Goal: Task Accomplishment & Management: Complete application form

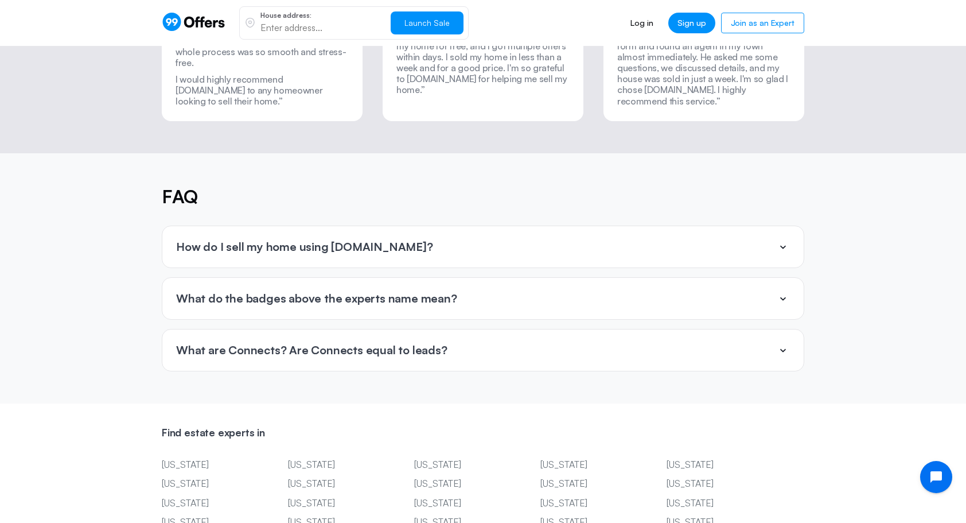
scroll to position [2581, 0]
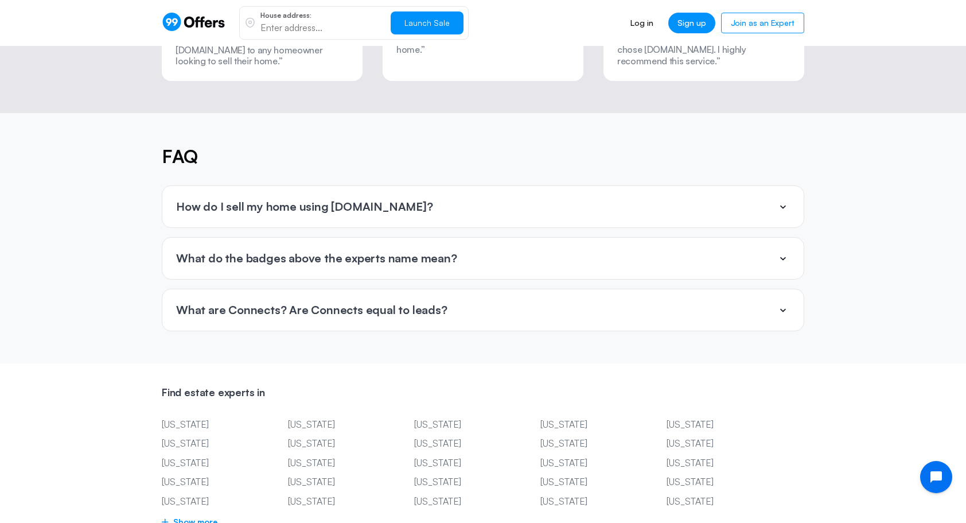
click at [785, 205] on icon at bounding box center [783, 206] width 6 height 3
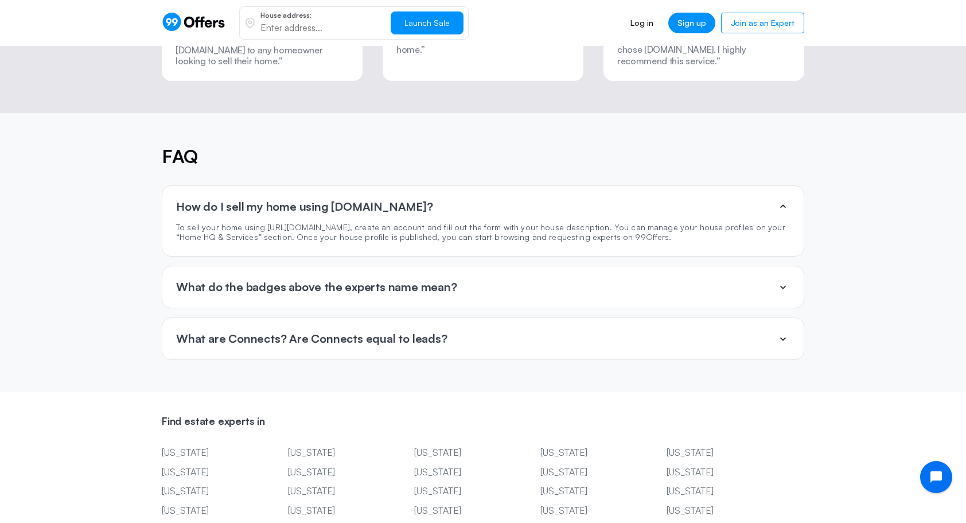
click at [783, 280] on icon at bounding box center [783, 287] width 14 height 14
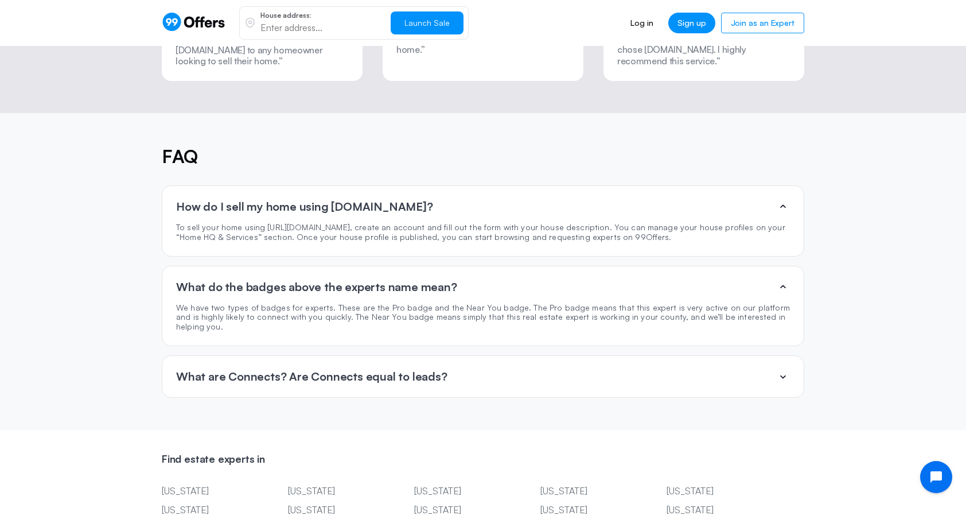
click at [786, 369] on icon at bounding box center [783, 376] width 14 height 14
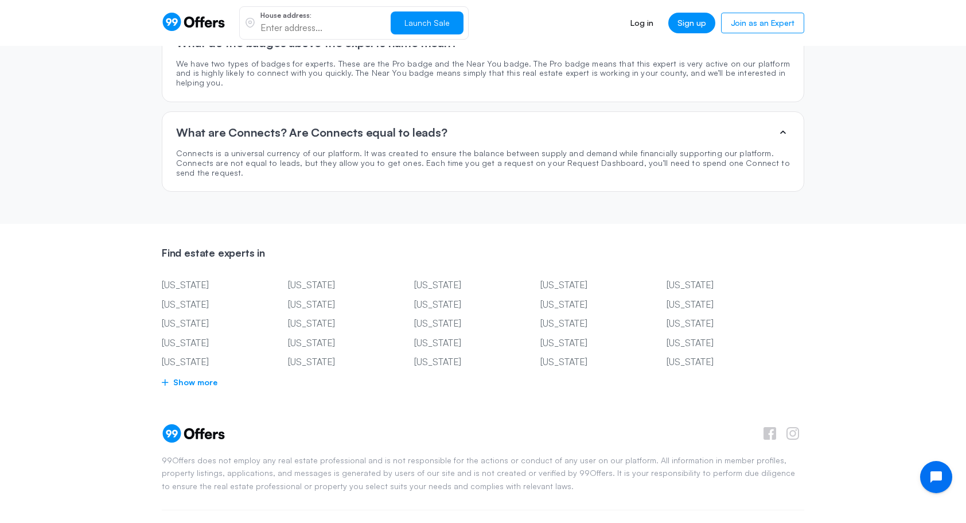
scroll to position [2825, 0]
click at [680, 354] on link "[US_STATE]" at bounding box center [712, 361] width 92 height 15
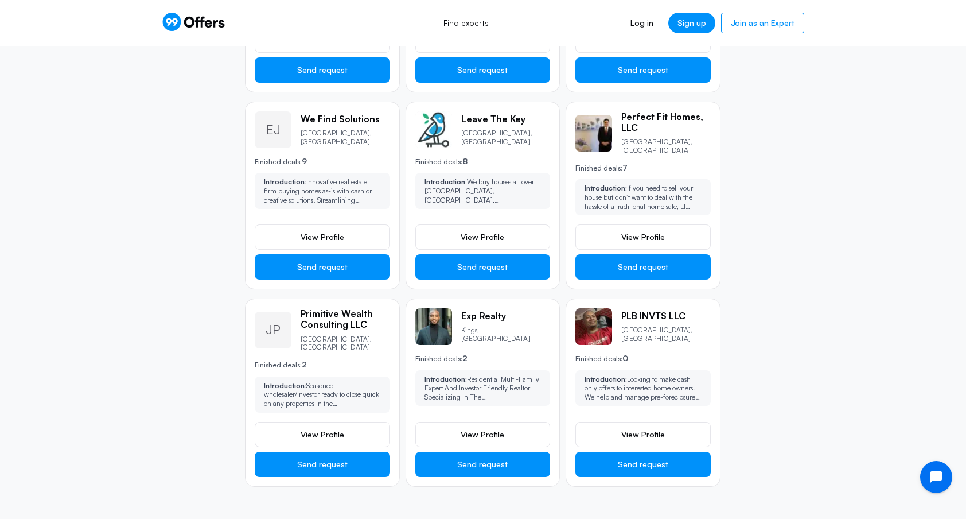
scroll to position [1090, 0]
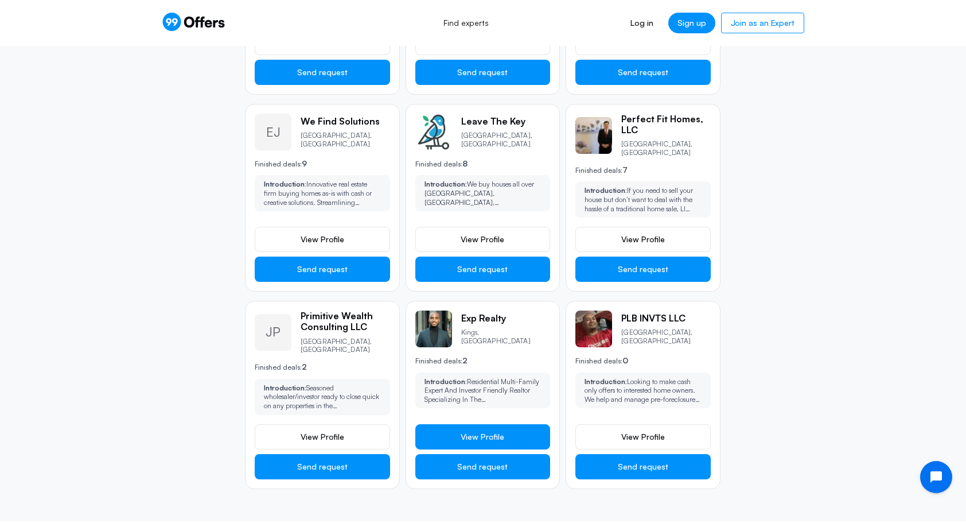
click at [484, 431] on span "View Profile" at bounding box center [483, 436] width 44 height 11
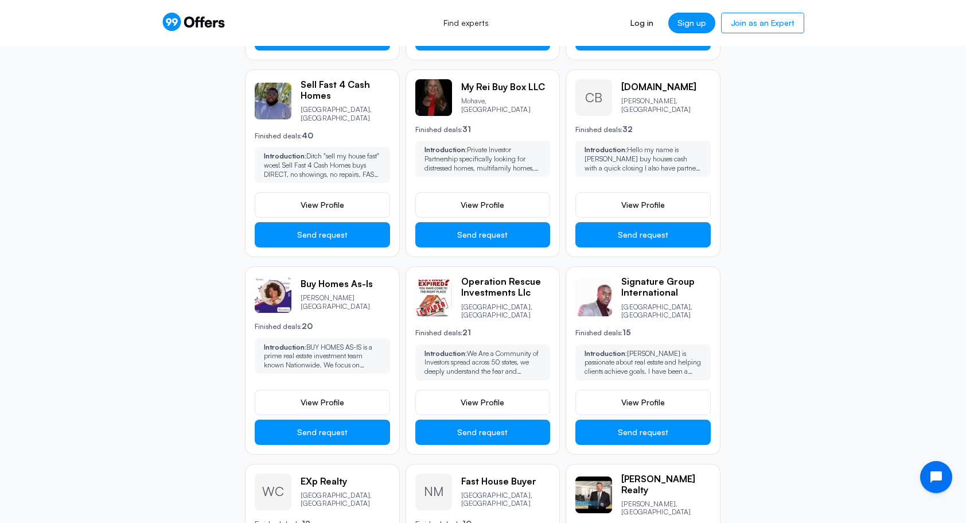
scroll to position [574, 0]
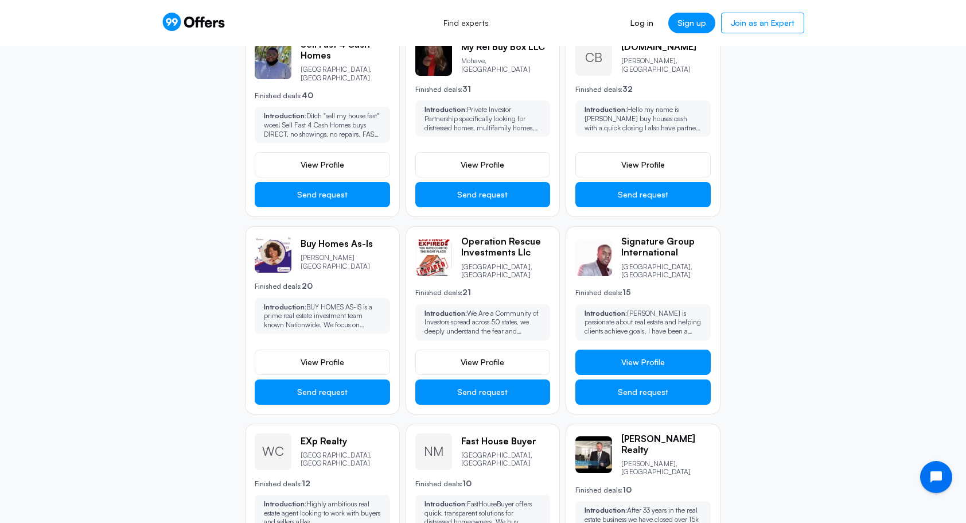
click at [647, 356] on span "View Profile" at bounding box center [643, 361] width 44 height 11
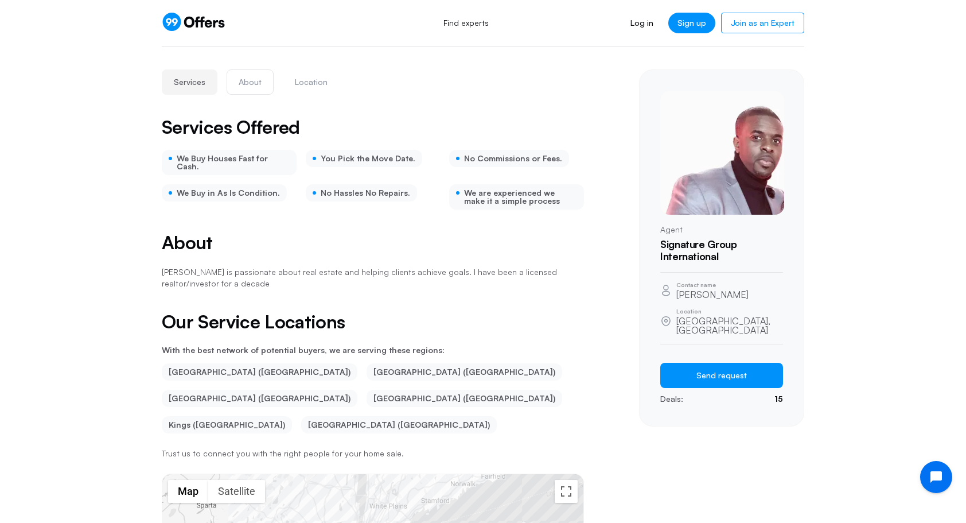
click at [251, 83] on button "About" at bounding box center [250, 81] width 47 height 25
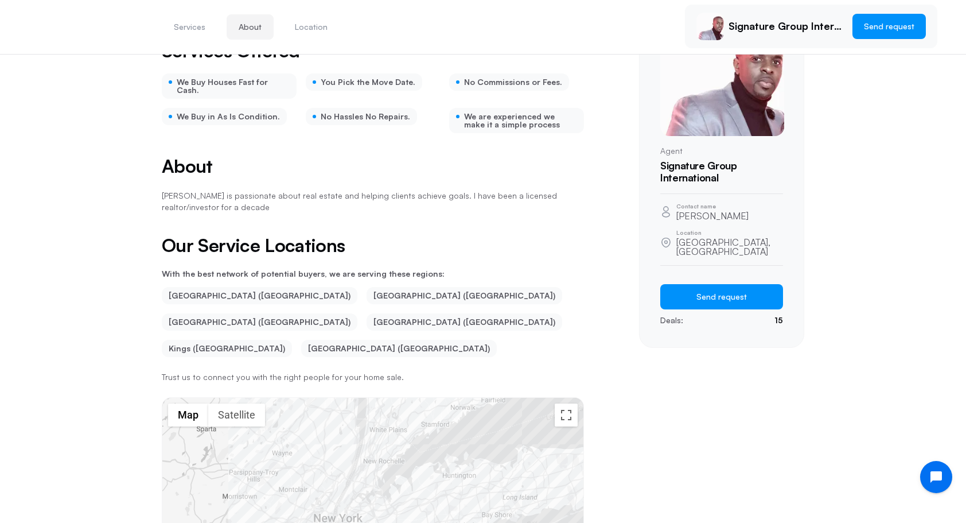
scroll to position [119, 0]
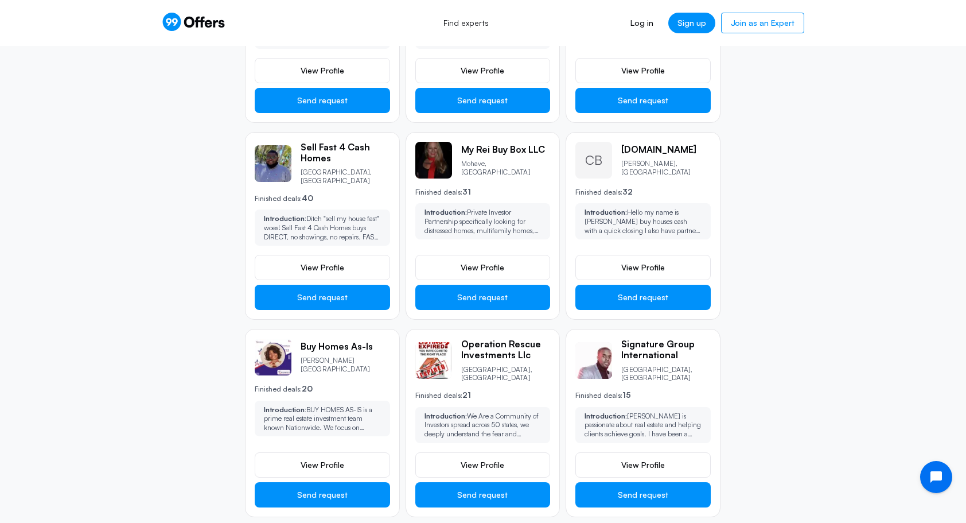
scroll to position [516, 0]
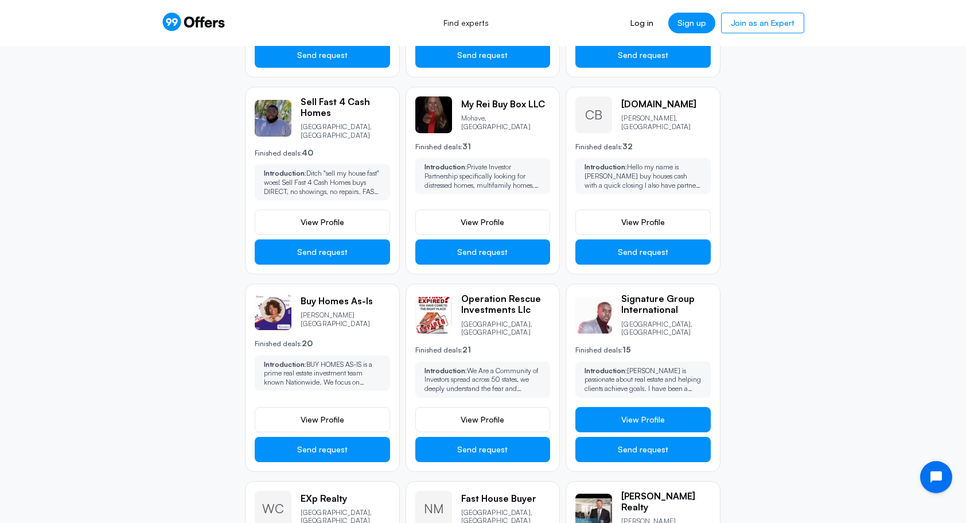
click at [633, 414] on span "View Profile" at bounding box center [643, 419] width 44 height 11
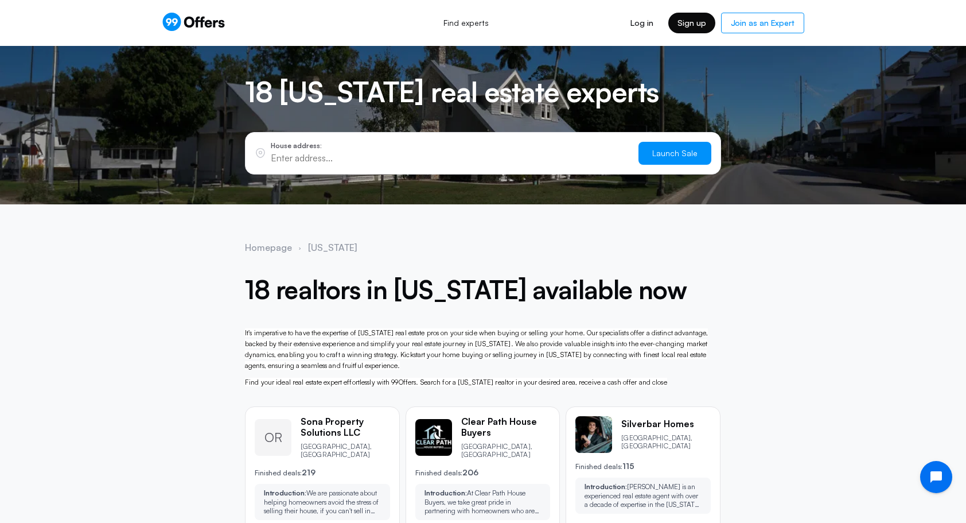
click at [683, 25] on link "Sign up" at bounding box center [691, 23] width 47 height 21
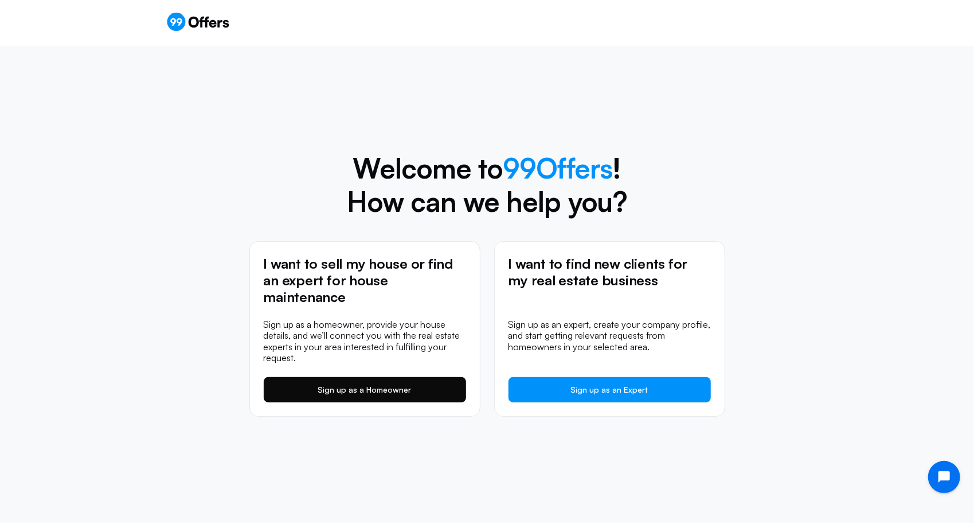
click at [376, 392] on link "Sign up as a Homeowner" at bounding box center [365, 389] width 202 height 25
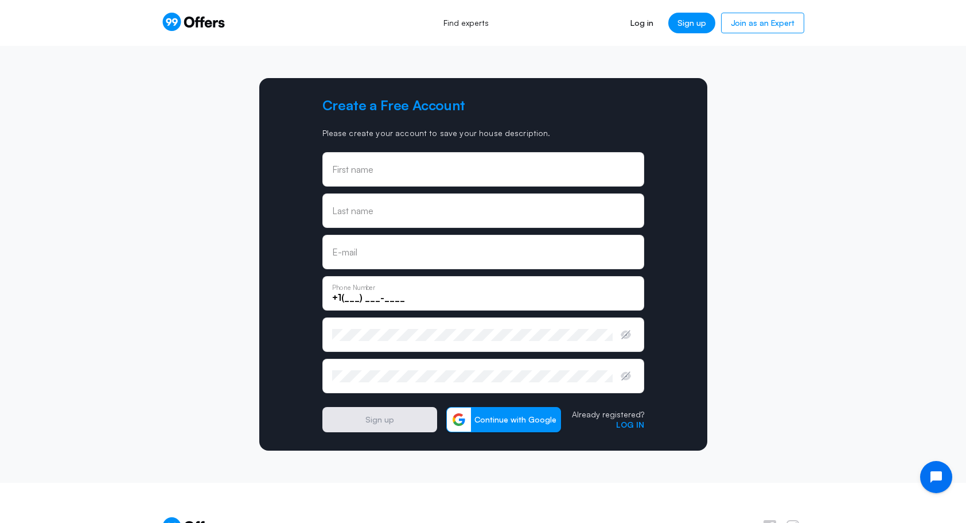
click at [389, 176] on div "First name" at bounding box center [483, 169] width 322 height 34
type input "[PERSON_NAME]"
click at [376, 260] on div "E-mail" at bounding box center [483, 252] width 322 height 34
type input "[EMAIL_ADDRESS][DOMAIN_NAME]"
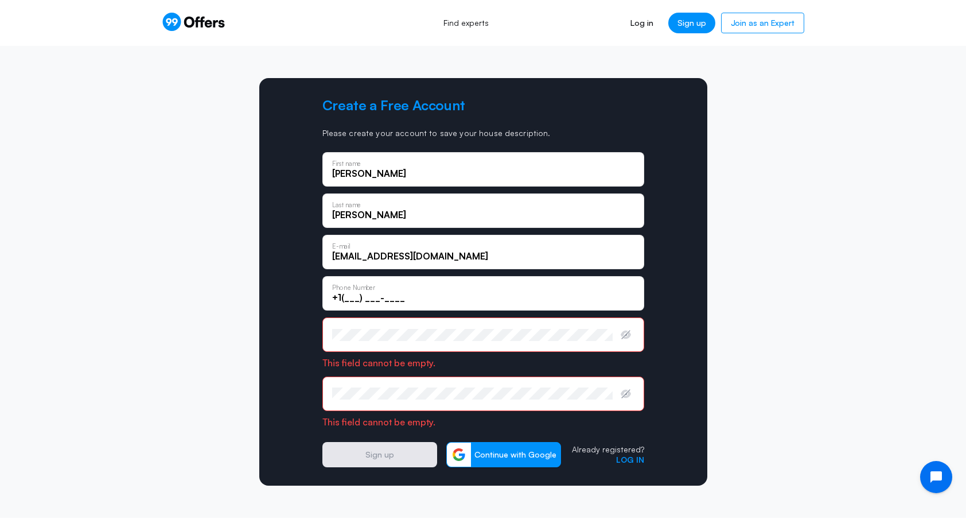
click at [356, 298] on input "+1(___) ___-____" at bounding box center [483, 297] width 302 height 13
type input "[PHONE_NUMBER]"
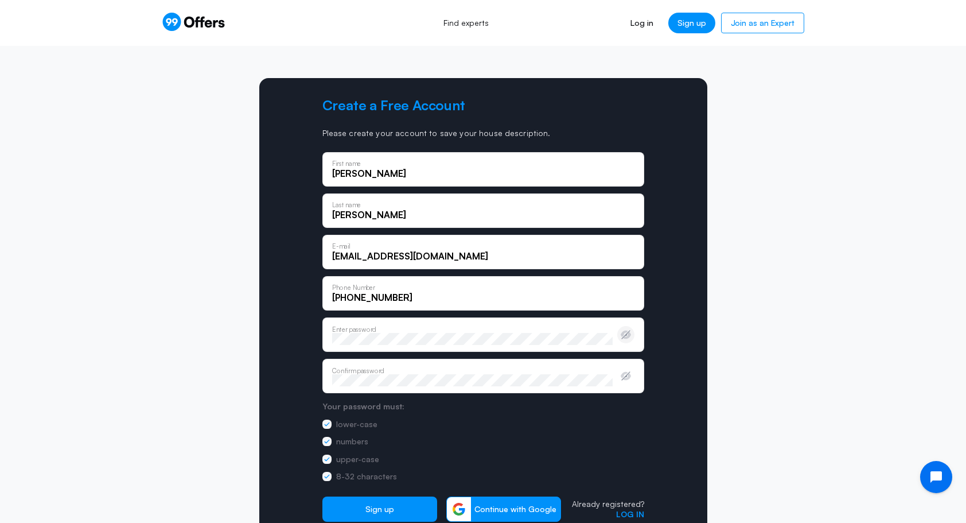
click at [625, 335] on icon "button" at bounding box center [626, 334] width 9 height 9
click at [629, 380] on icon "button" at bounding box center [625, 375] width 11 height 11
